Goal: Find specific page/section: Find specific page/section

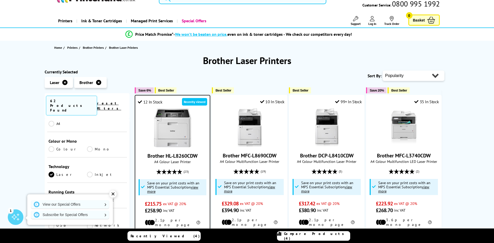
scroll to position [26, 0]
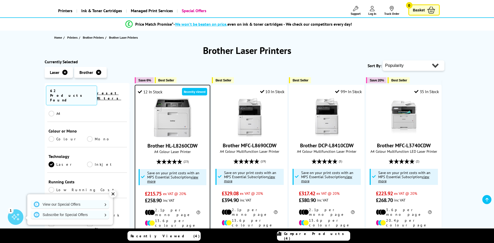
click at [50, 136] on link "Colour" at bounding box center [68, 139] width 39 height 6
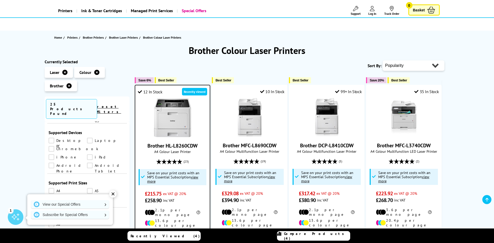
scroll to position [374, 0]
click at [52, 157] on link "A4" at bounding box center [68, 160] width 39 height 6
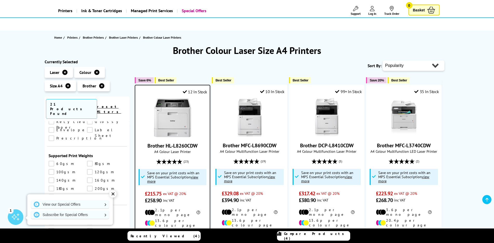
scroll to position [498, 0]
click at [115, 193] on div "✕" at bounding box center [112, 194] width 7 height 7
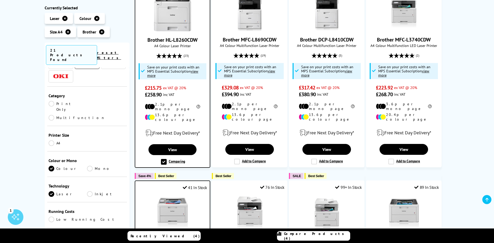
scroll to position [0, 0]
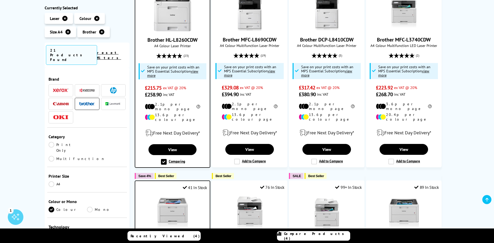
click at [52, 142] on link "Print Only" at bounding box center [68, 147] width 39 height 11
